Goal: Transaction & Acquisition: Subscribe to service/newsletter

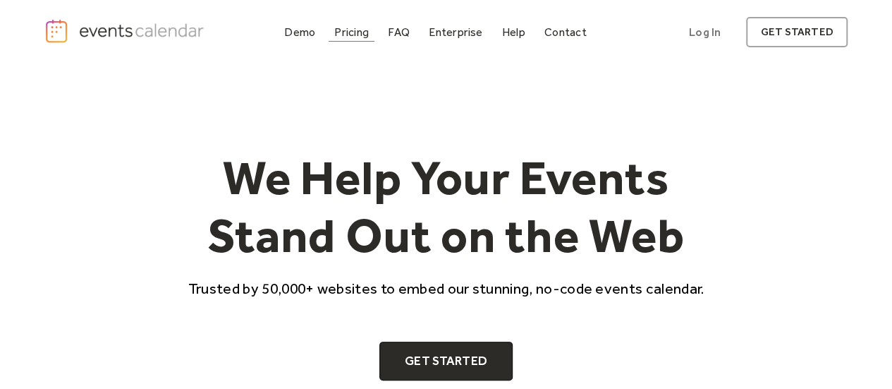
drag, startPoint x: 0, startPoint y: 0, endPoint x: 356, endPoint y: 32, distance: 357.6
click at [356, 32] on div "Pricing" at bounding box center [351, 32] width 35 height 8
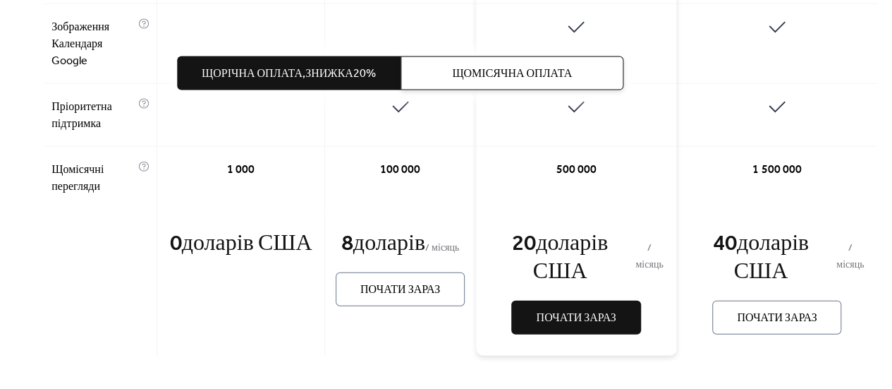
scroll to position [1559, 0]
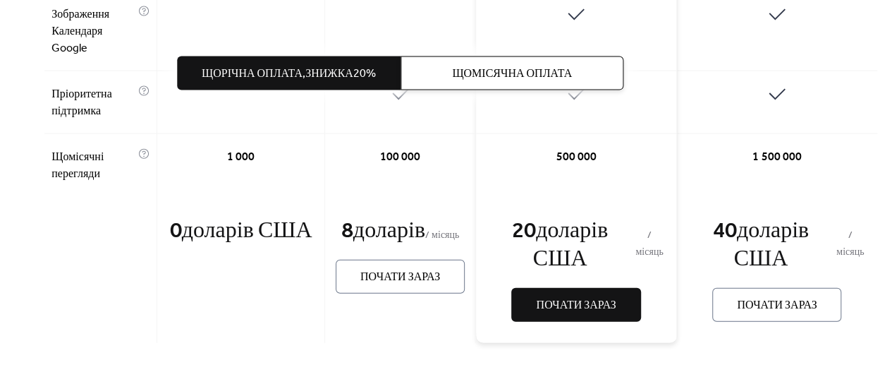
click at [453, 70] on font "Щомісячна оплата" at bounding box center [513, 74] width 120 height 22
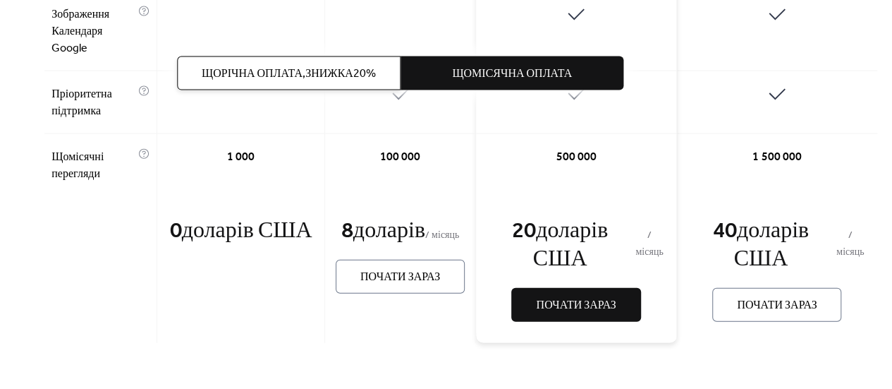
click at [316, 80] on font "знижка" at bounding box center [330, 74] width 48 height 22
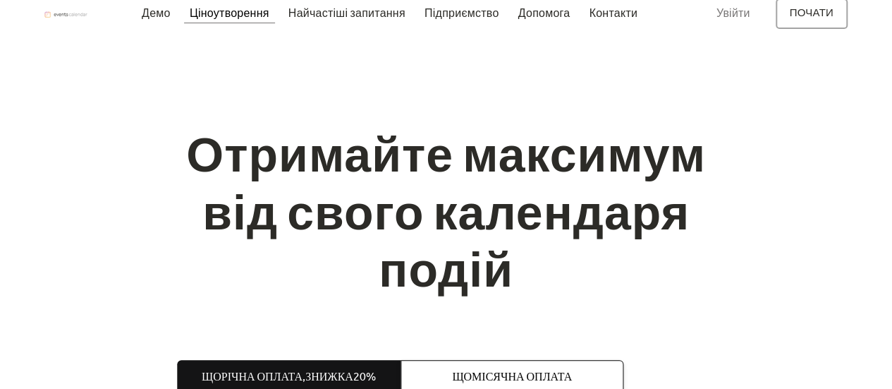
scroll to position [0, 0]
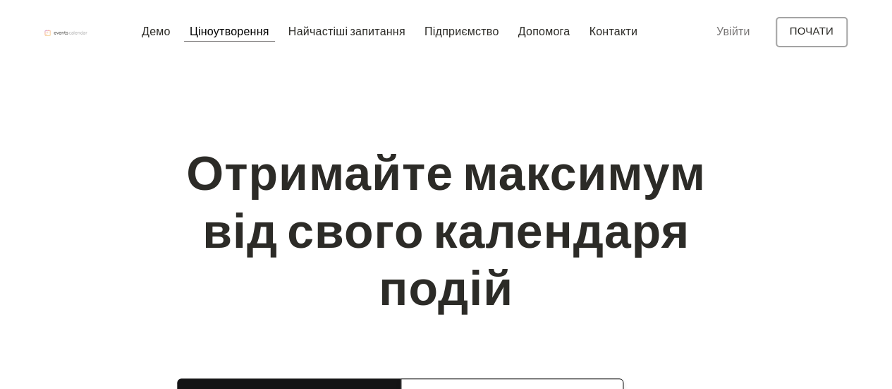
click at [68, 39] on div "Демо Ціноутворення Найчастіші запитання Підприємство Допомога Контакти Увійти П…" at bounding box center [445, 32] width 803 height 30
click at [69, 33] on img "дім" at bounding box center [66, 33] width 44 height 7
